Goal: Transaction & Acquisition: Download file/media

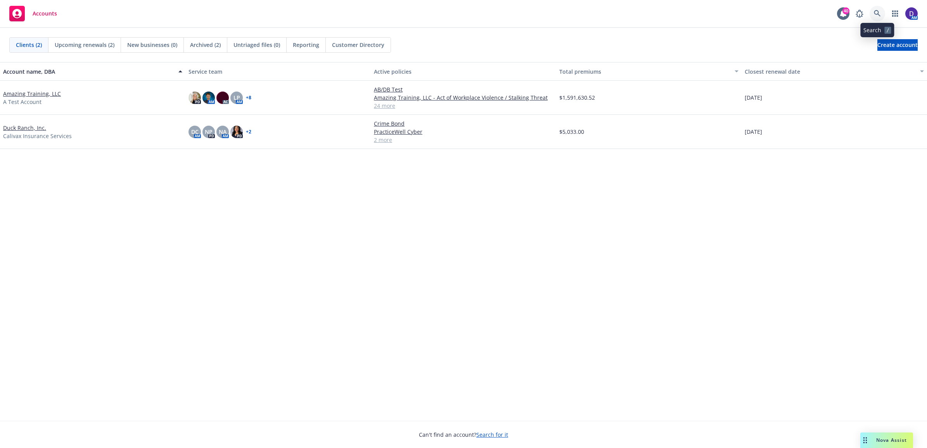
click at [880, 13] on icon at bounding box center [877, 13] width 7 height 7
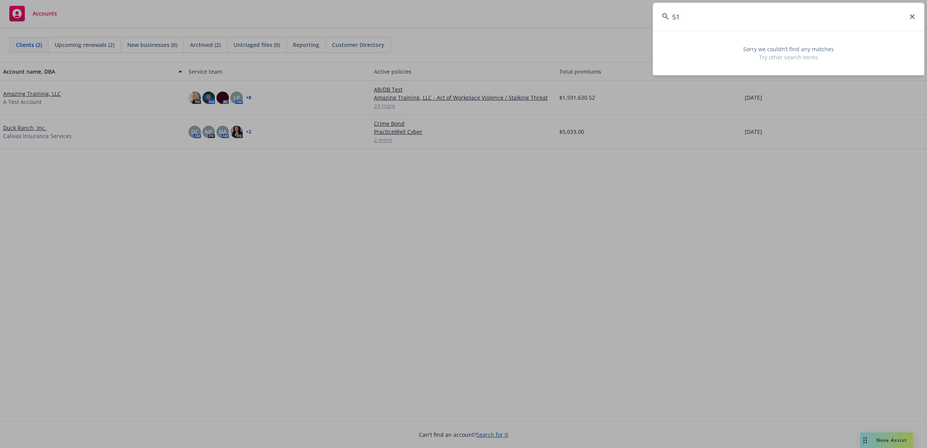
type input "1"
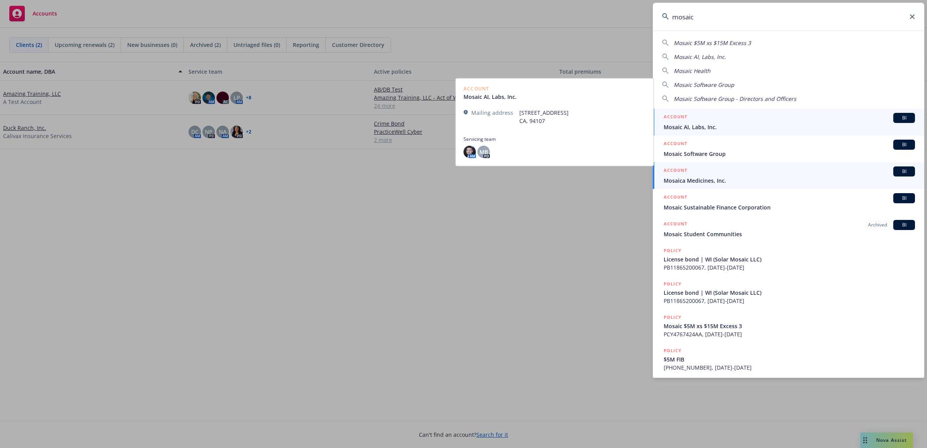
type input "mosaic"
click at [752, 179] on span "Mosaica Medicines, Inc." at bounding box center [789, 181] width 251 height 8
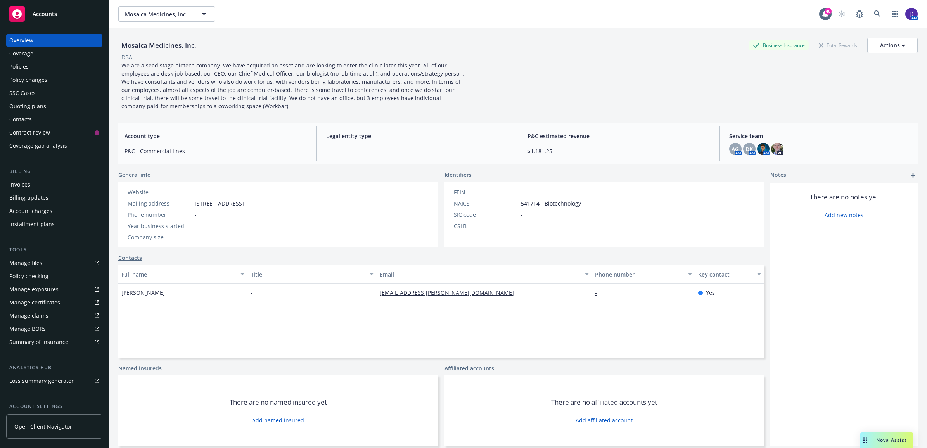
click at [42, 62] on div "Policies" at bounding box center [54, 67] width 90 height 12
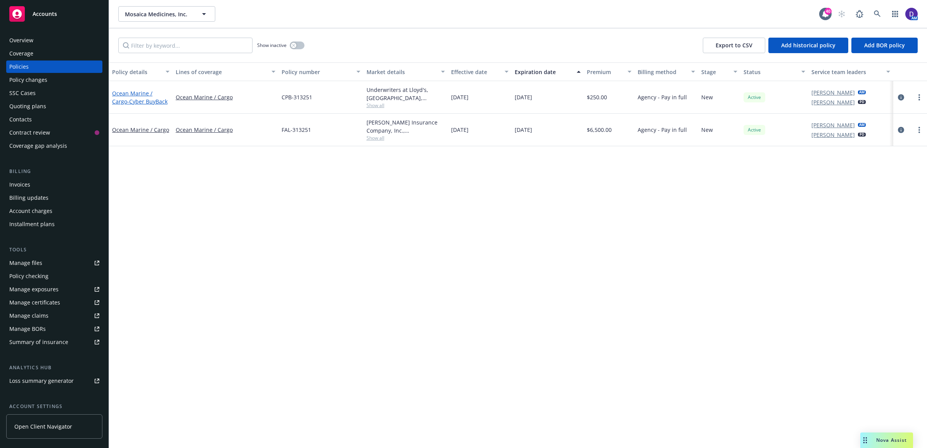
click at [142, 102] on span "- Cyber BuyBack" at bounding box center [147, 101] width 40 height 7
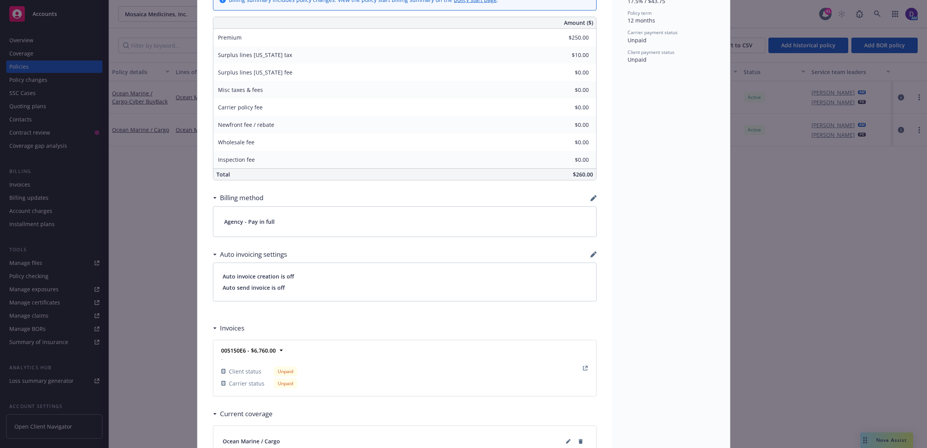
scroll to position [445, 0]
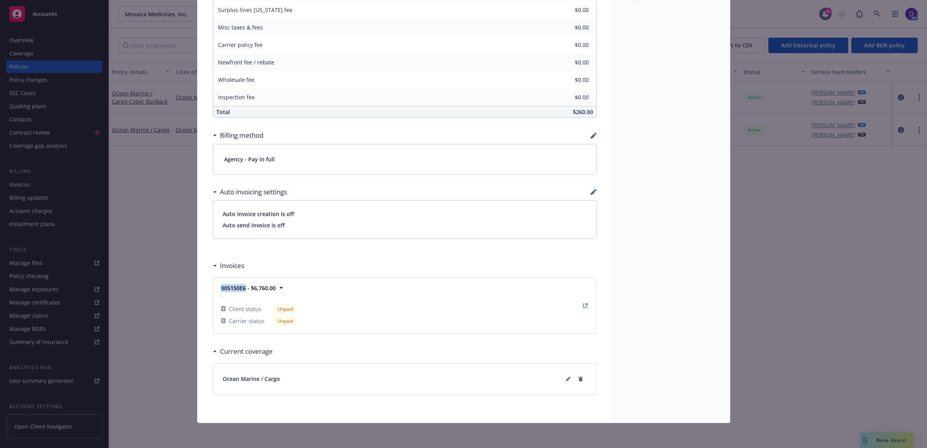
drag, startPoint x: 241, startPoint y: 290, endPoint x: 213, endPoint y: 290, distance: 27.9
click at [213, 290] on div "005150E6 - $6,760.00 - Client status Unpaid Carrier status Unpaid Client status…" at bounding box center [404, 306] width 383 height 56
copy strong "005150E6"
click at [583, 305] on icon "View Invoice" at bounding box center [585, 305] width 5 height 5
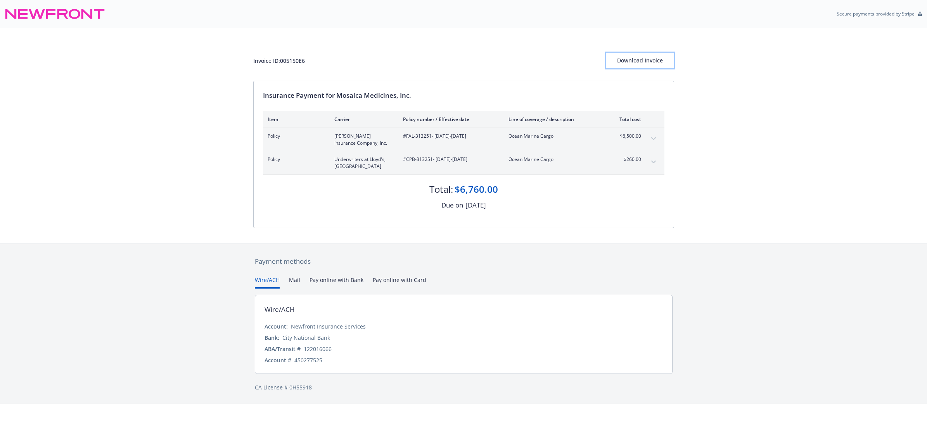
click at [625, 62] on div "Download Invoice" at bounding box center [640, 60] width 68 height 15
